Goal: Task Accomplishment & Management: Use online tool/utility

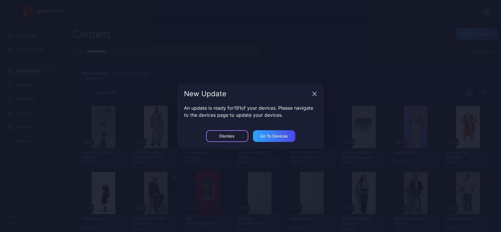
click at [229, 138] on div "Dismiss" at bounding box center [227, 136] width 42 height 12
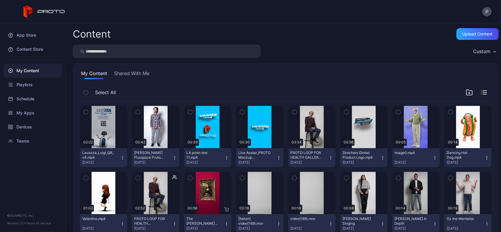
click at [160, 48] on input "search" at bounding box center [167, 51] width 188 height 13
type input "*********"
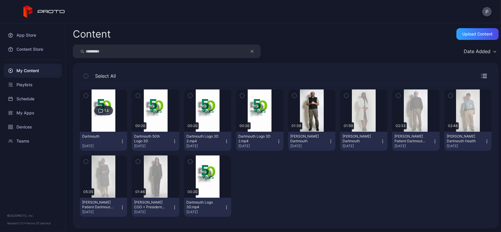
click at [110, 125] on img at bounding box center [103, 110] width 24 height 42
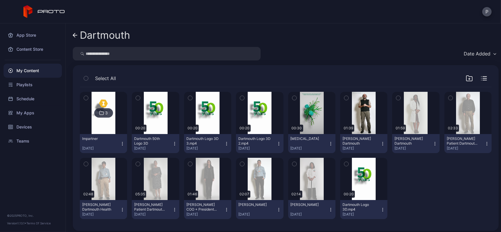
click at [328, 143] on icon "button" at bounding box center [330, 143] width 5 height 5
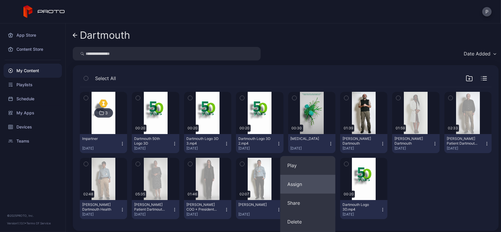
click at [304, 180] on button "Assign" at bounding box center [307, 184] width 55 height 19
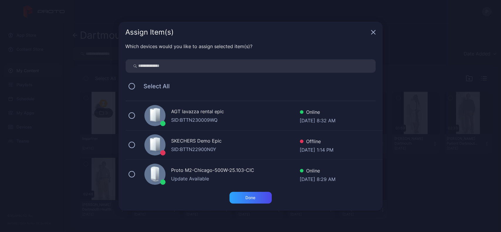
click at [235, 65] on input "search" at bounding box center [251, 65] width 250 height 13
type input "*******"
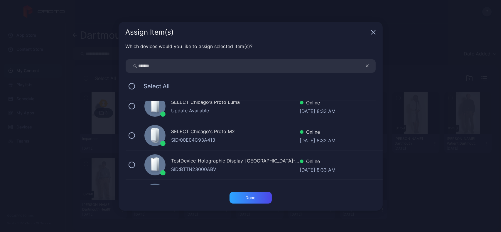
scroll to position [29, 0]
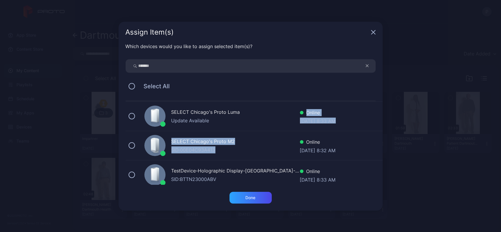
drag, startPoint x: 238, startPoint y: 148, endPoint x: 245, endPoint y: 117, distance: 30.8
click at [245, 117] on div "Proto M2-[GEOGRAPHIC_DATA]-500W-25.103-CIC Update Available Online [DATE] 8:29 …" at bounding box center [254, 174] width 257 height 205
click at [245, 117] on div "Update Available" at bounding box center [235, 120] width 128 height 7
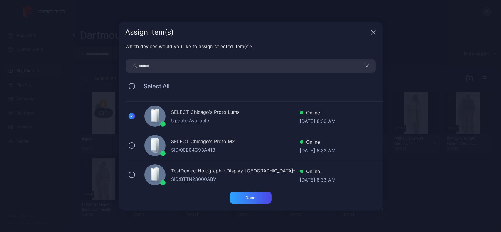
click at [236, 140] on div "SELECT Chicago's Proto M2" at bounding box center [235, 142] width 128 height 9
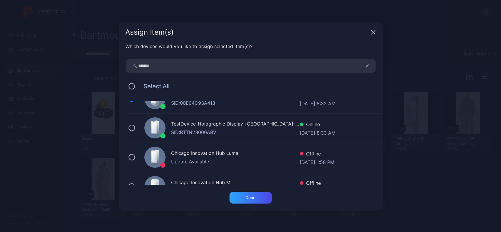
scroll to position [78, 0]
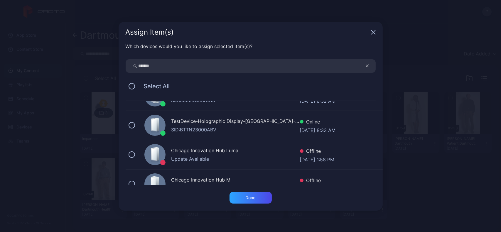
click at [250, 135] on div "TestDevice-Holographic Display-[GEOGRAPHIC_DATA]-500West-Showcase SID: BTTN2300…" at bounding box center [254, 125] width 257 height 29
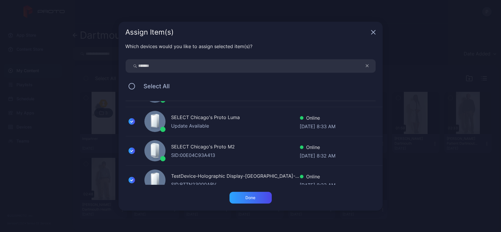
scroll to position [0, 0]
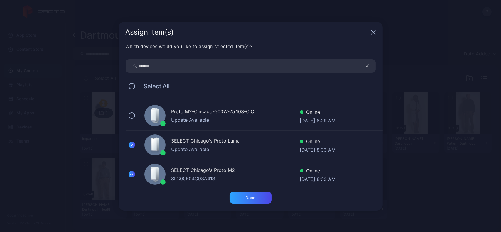
click at [256, 119] on div "Update Available" at bounding box center [235, 119] width 128 height 7
click at [195, 176] on div "SID: 00E04C93A413" at bounding box center [235, 178] width 128 height 7
click at [224, 175] on div "SID: 00E04C93A413" at bounding box center [235, 178] width 128 height 7
click at [249, 201] on div "Done" at bounding box center [250, 198] width 42 height 12
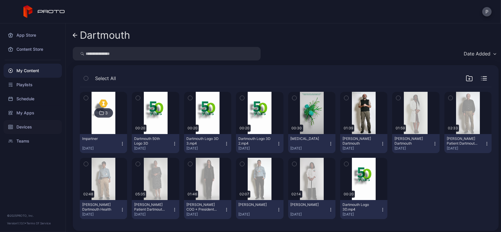
click at [31, 122] on div "Devices" at bounding box center [33, 127] width 58 height 14
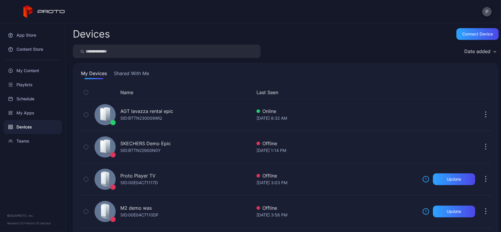
click at [136, 43] on div "Devices Connect device Date added My Devices Shared With Me Name Last Seen AGT …" at bounding box center [283, 127] width 435 height 209
click at [134, 47] on input "search" at bounding box center [167, 51] width 188 height 13
type input "*******"
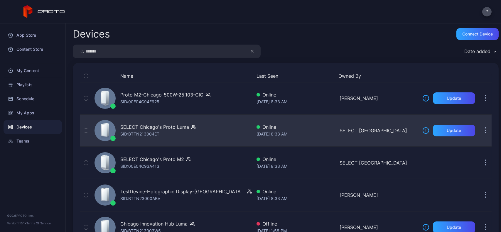
click at [224, 130] on div "SELECT Chicago's Proto [PERSON_NAME]: BTTN213004ET" at bounding box center [172, 130] width 160 height 29
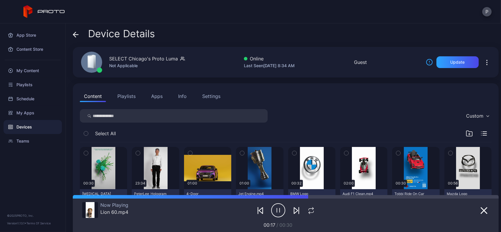
click at [79, 34] on div "Device Details" at bounding box center [114, 35] width 82 height 14
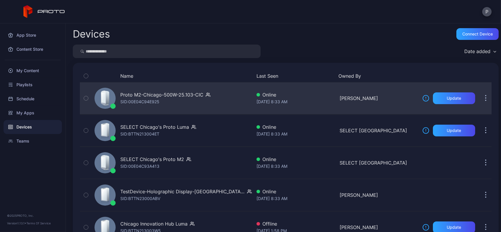
click at [209, 106] on div "Proto M2-Chicago-500W-25.103-CIC SID: 00E04C94E925" at bounding box center [172, 98] width 160 height 29
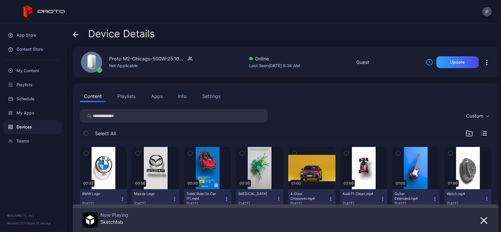
click at [77, 37] on icon at bounding box center [76, 35] width 6 height 6
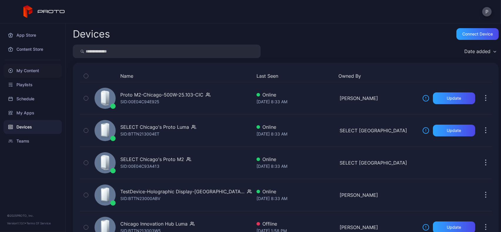
click at [43, 75] on div "My Content" at bounding box center [33, 71] width 58 height 14
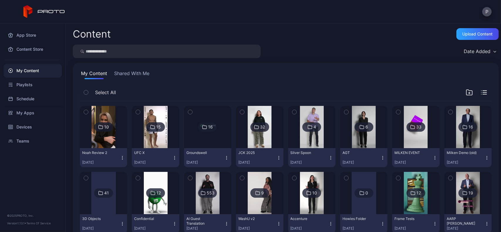
click at [136, 55] on input "search" at bounding box center [167, 51] width 188 height 13
type input "*****"
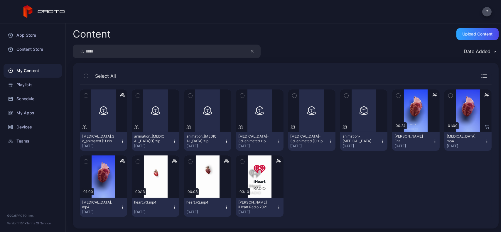
click at [172, 207] on icon "button" at bounding box center [174, 207] width 5 height 5
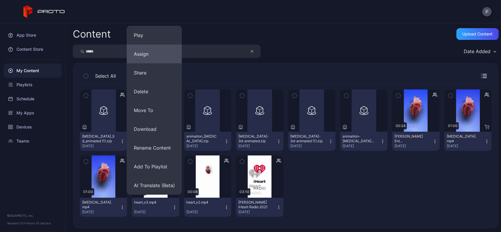
click at [150, 54] on button "Assign" at bounding box center [154, 54] width 55 height 19
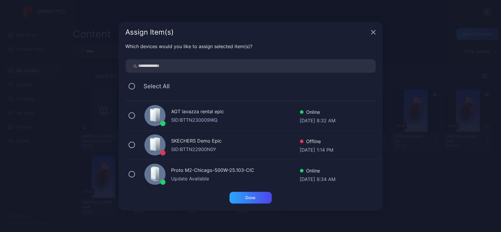
click at [200, 66] on input "search" at bounding box center [251, 65] width 250 height 13
type input "*******"
click at [248, 117] on div "Update Available" at bounding box center [235, 119] width 128 height 7
click at [243, 145] on div "SELECT Chicago's Proto Luma" at bounding box center [235, 141] width 128 height 9
click at [241, 168] on div "SELECT Chicago's Proto M2" at bounding box center [235, 171] width 128 height 9
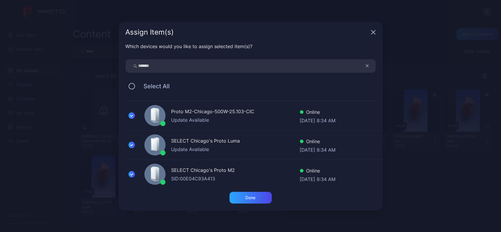
scroll to position [21, 0]
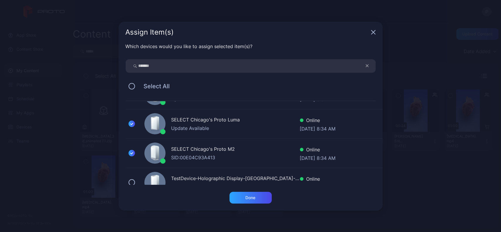
click at [248, 168] on div "TestDevice-Holographic Display-[GEOGRAPHIC_DATA]-500West-Showcase SID: BTTN2300…" at bounding box center [254, 182] width 257 height 29
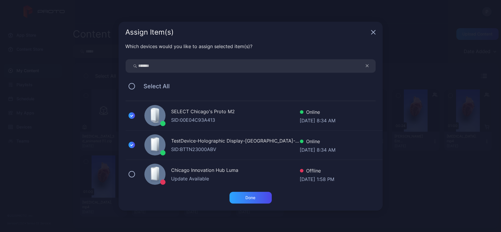
scroll to position [60, 0]
click at [237, 190] on div "Which devices would you like to assign selected item(s)? ******* Select All Pro…" at bounding box center [250, 117] width 264 height 149
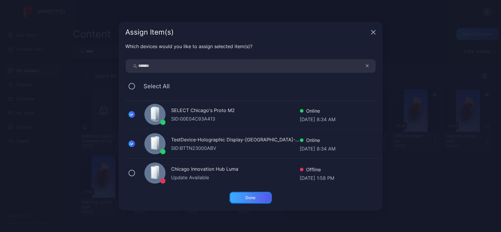
click at [236, 193] on div "Done" at bounding box center [250, 198] width 42 height 12
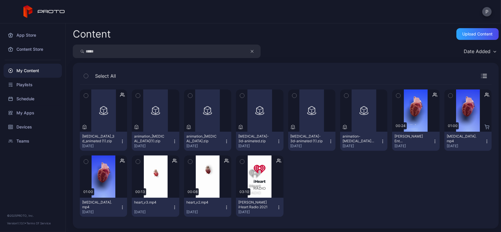
click at [251, 55] on button "button" at bounding box center [254, 51] width 11 height 13
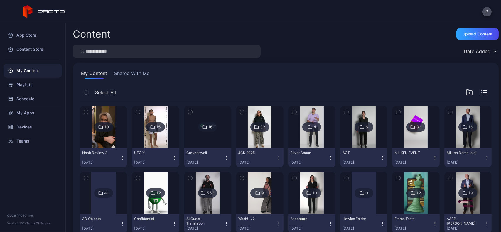
click at [211, 51] on input "search" at bounding box center [167, 51] width 188 height 13
type input "******"
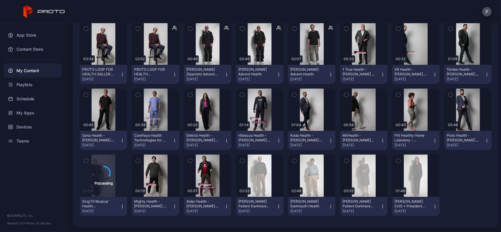
scroll to position [0, 0]
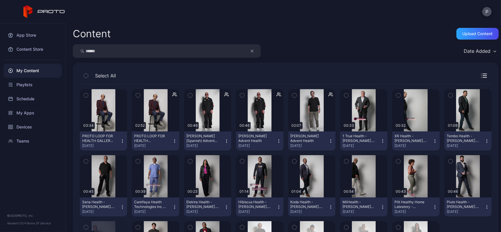
click at [254, 48] on button "button" at bounding box center [254, 50] width 11 height 13
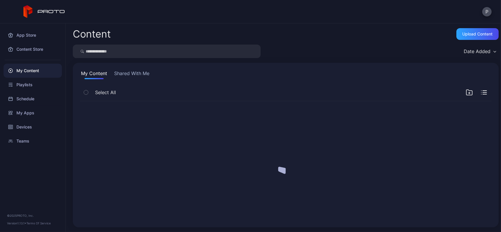
scroll to position [0, 0]
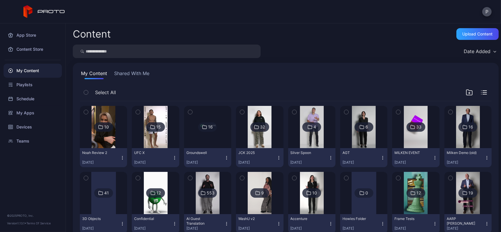
click at [181, 54] on input "search" at bounding box center [167, 51] width 188 height 13
type input "****"
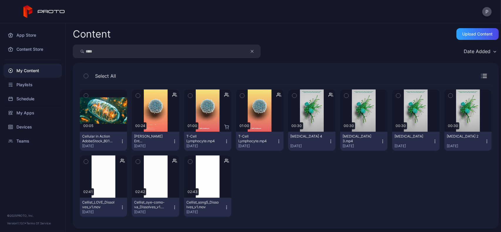
click at [276, 146] on button "[MEDICAL_DATA] Lymphocyte.mp4 [DATE]" at bounding box center [259, 141] width 47 height 19
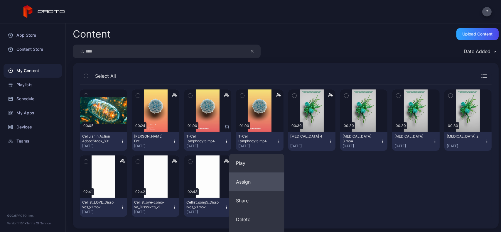
click at [260, 177] on button "Assign" at bounding box center [256, 181] width 55 height 19
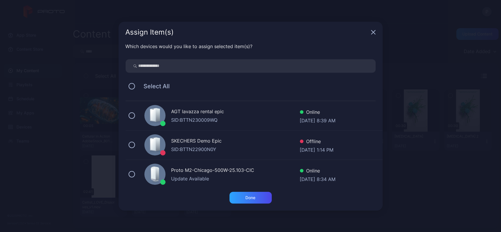
click at [227, 66] on input "search" at bounding box center [251, 65] width 250 height 13
type input "*******"
click at [231, 111] on div "Proto M2-Chicago-500W-25.103-CIC" at bounding box center [235, 112] width 128 height 9
click at [231, 136] on div "SELECT Chicago's Proto Luma Update Available Online [DATE] 8:41 AM" at bounding box center [254, 145] width 257 height 29
click at [229, 166] on div "SELECT Chicago's Proto M2 SID: 00E04C93A413 Online [DATE] 8:41 AM" at bounding box center [254, 174] width 257 height 29
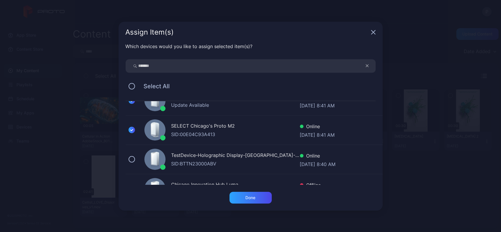
scroll to position [46, 0]
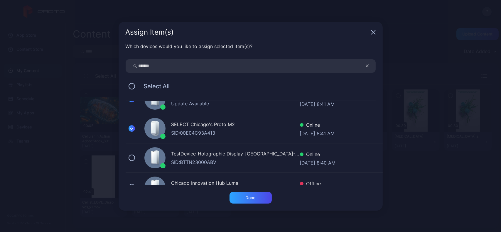
click at [226, 143] on div "SELECT Chicago's Proto M2 SID: 00E04C93A413 Online [DATE] 8:41 AM" at bounding box center [254, 128] width 257 height 29
click at [225, 155] on div "TestDevice-Holographic Display-[GEOGRAPHIC_DATA]-500West-Showcase" at bounding box center [235, 154] width 128 height 9
click at [229, 136] on div "SELECT Chicago's Proto M2 SID: 00E04C93A413 Online [DATE] 8:41 AM" at bounding box center [254, 128] width 257 height 29
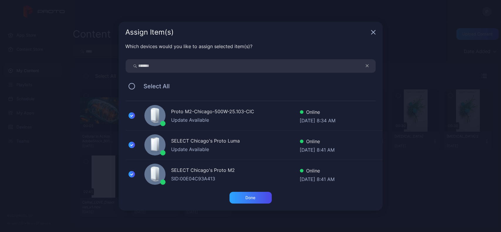
scroll to position [1, 0]
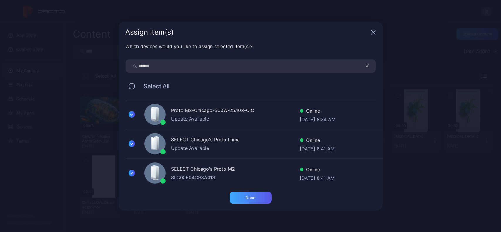
drag, startPoint x: 234, startPoint y: 191, endPoint x: 232, endPoint y: 194, distance: 4.1
click at [232, 194] on div "Assign Item(s) Which devices would you like to assign selected item(s)? *******…" at bounding box center [250, 116] width 264 height 189
click at [232, 194] on div "Done" at bounding box center [250, 198] width 42 height 12
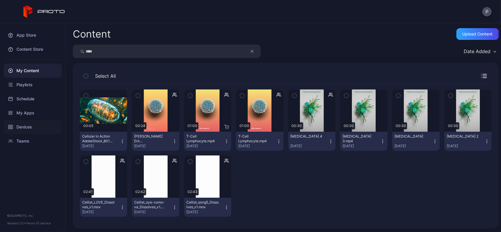
click at [32, 122] on div "Devices" at bounding box center [33, 127] width 58 height 14
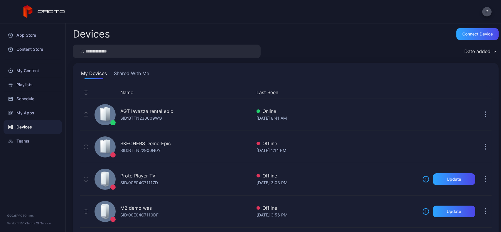
click at [129, 53] on input "search" at bounding box center [167, 51] width 188 height 13
click at [18, 116] on div "My Apps" at bounding box center [33, 113] width 58 height 14
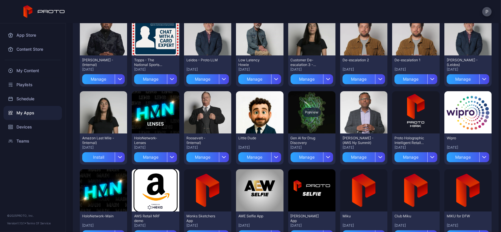
scroll to position [228, 0]
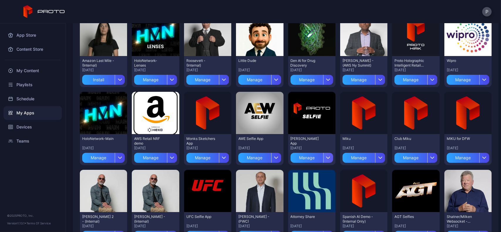
click at [325, 159] on div "button" at bounding box center [328, 158] width 10 height 10
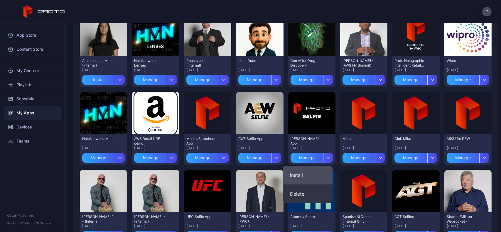
click at [308, 170] on button "Install" at bounding box center [308, 175] width 50 height 19
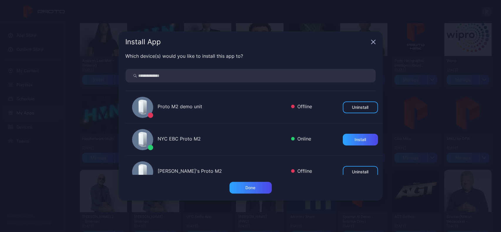
click at [248, 75] on input "search" at bounding box center [251, 75] width 250 height 13
type input "**"
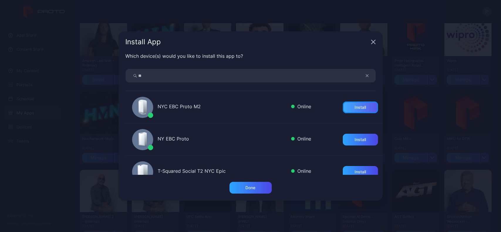
click at [343, 107] on div "Install" at bounding box center [360, 107] width 35 height 12
click at [352, 147] on div "NY EBC Proto Online Install" at bounding box center [254, 139] width 257 height 32
click at [354, 140] on div "Install" at bounding box center [359, 139] width 11 height 5
click at [244, 186] on div "Done" at bounding box center [250, 188] width 42 height 12
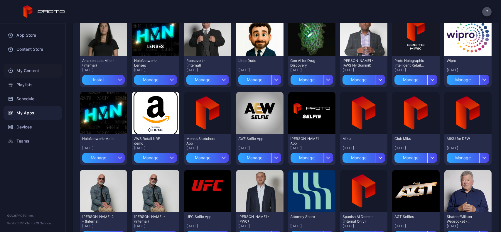
click at [43, 70] on div "My Content" at bounding box center [33, 71] width 58 height 14
